Goal: Task Accomplishment & Management: Use online tool/utility

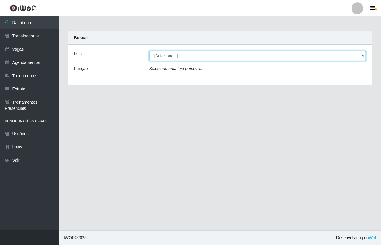
click at [364, 55] on select "[Selecione...] [GEOGRAPHIC_DATA]" at bounding box center [257, 56] width 217 height 10
select select "65"
click at [149, 51] on select "[Selecione...] [GEOGRAPHIC_DATA]" at bounding box center [257, 56] width 217 height 10
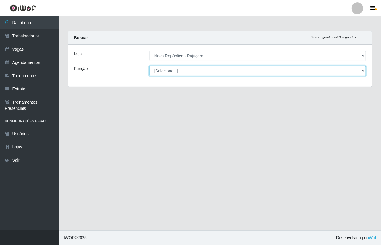
drag, startPoint x: 360, startPoint y: 70, endPoint x: 355, endPoint y: 69, distance: 5.6
click at [360, 70] on select "[Selecione...] Balconista Operador de Caixa Repositor" at bounding box center [257, 71] width 217 height 10
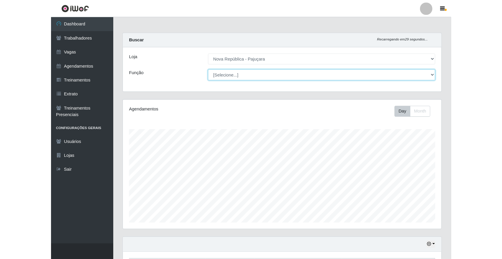
scroll to position [123, 302]
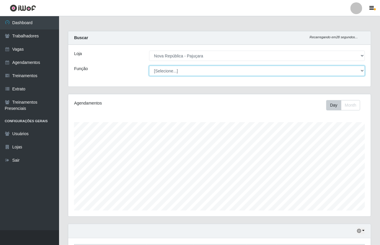
select select "22"
click at [149, 66] on select "[Selecione...] Balconista Operador de Caixa Repositor" at bounding box center [257, 71] width 216 height 10
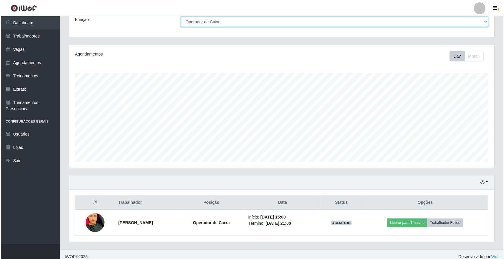
scroll to position [55, 0]
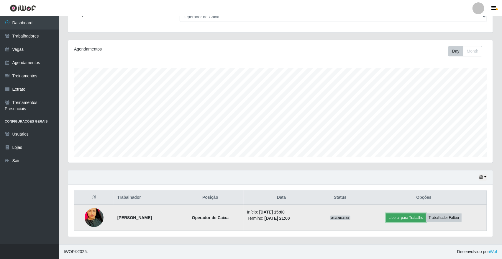
click at [381, 215] on button "Liberar para Trabalho" at bounding box center [406, 217] width 40 height 8
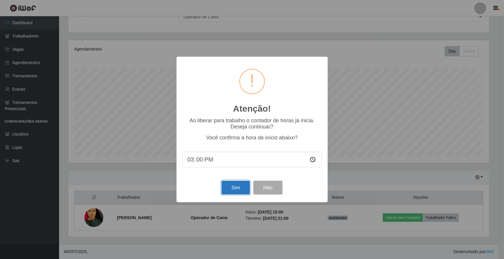
click at [237, 189] on button "Sim" at bounding box center [235, 188] width 29 height 14
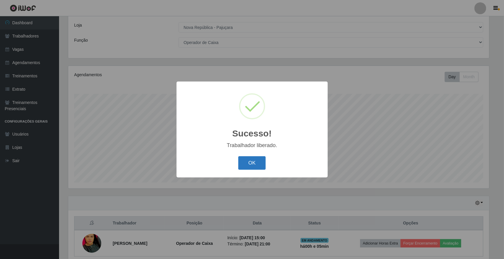
click at [258, 166] on button "OK" at bounding box center [251, 163] width 27 height 14
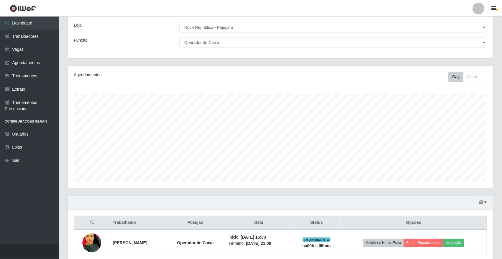
scroll to position [123, 425]
